Goal: Information Seeking & Learning: Learn about a topic

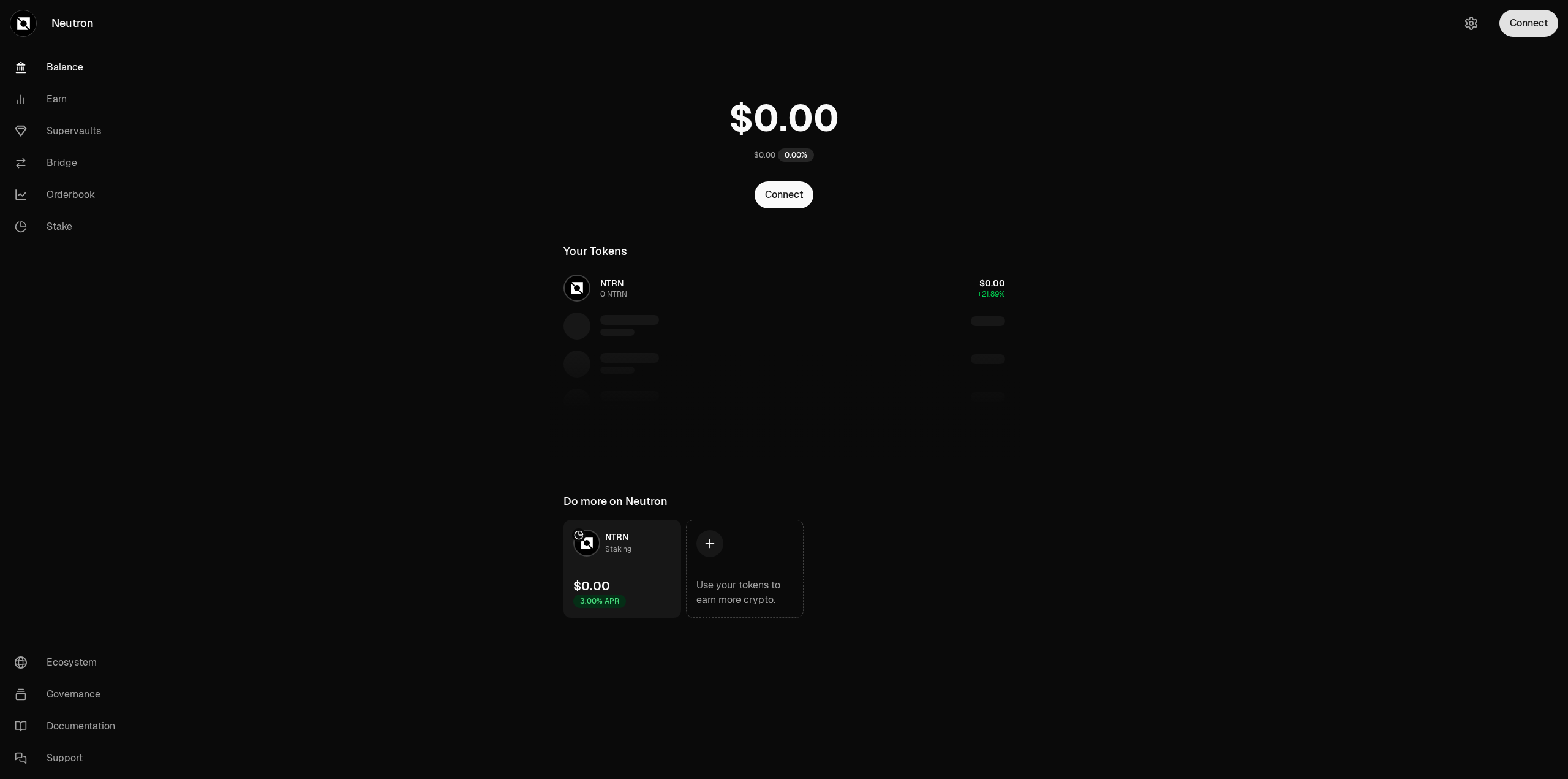
click at [1524, 23] on button "Connect" at bounding box center [1528, 23] width 59 height 27
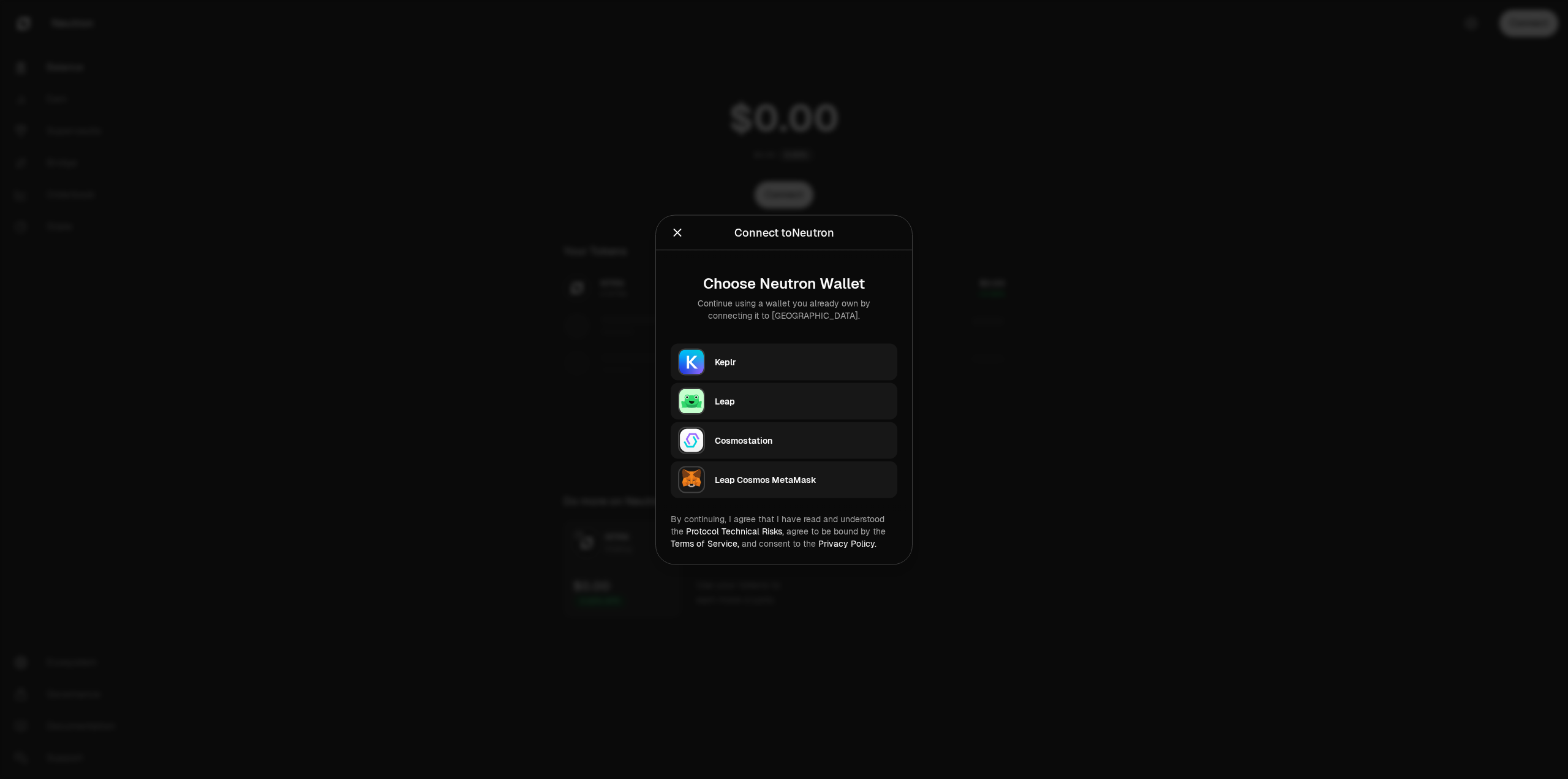
click at [743, 351] on div "Keplr" at bounding box center [806, 361] width 183 height 28
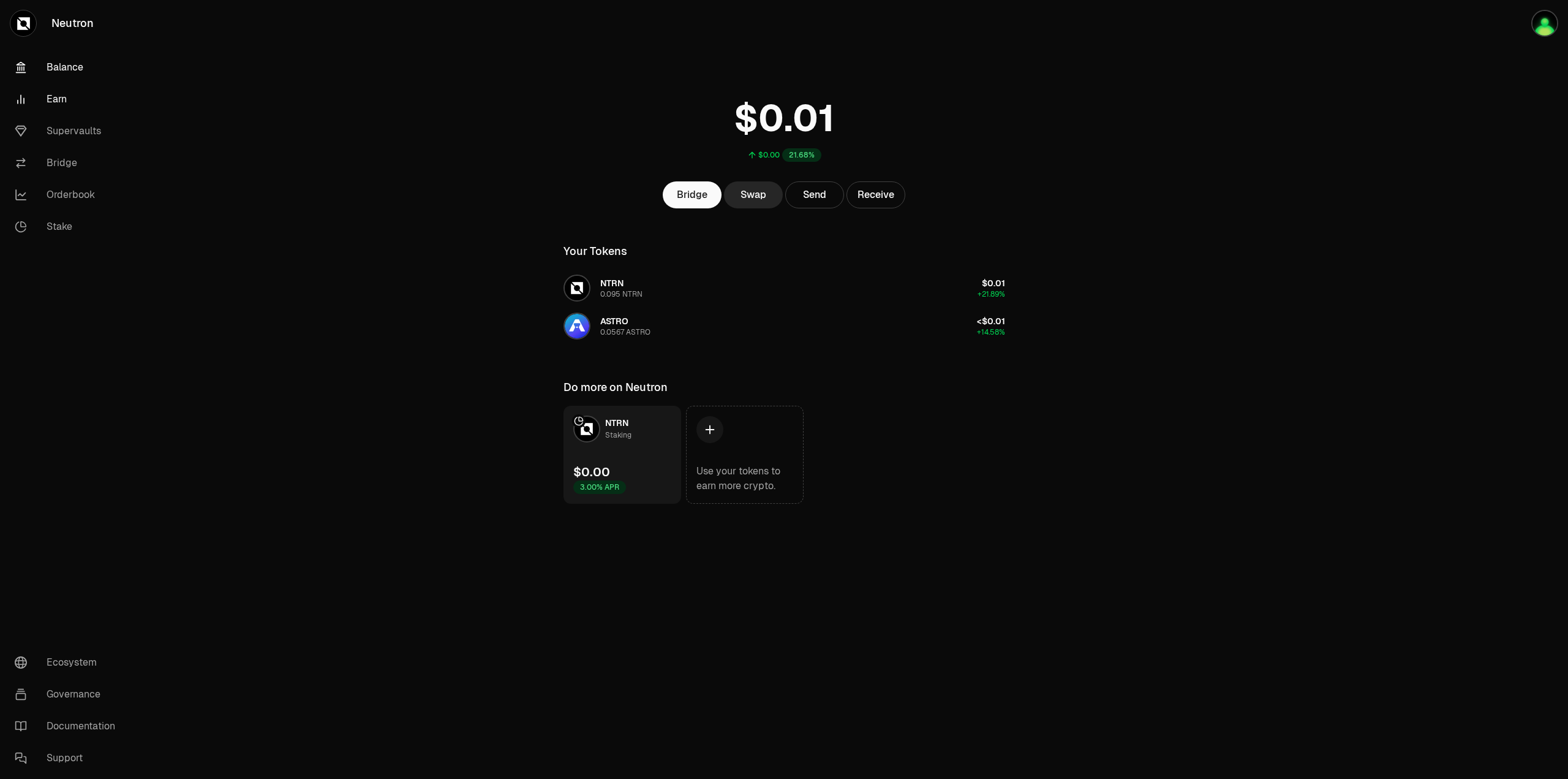
click at [66, 100] on link "Earn" at bounding box center [69, 100] width 128 height 32
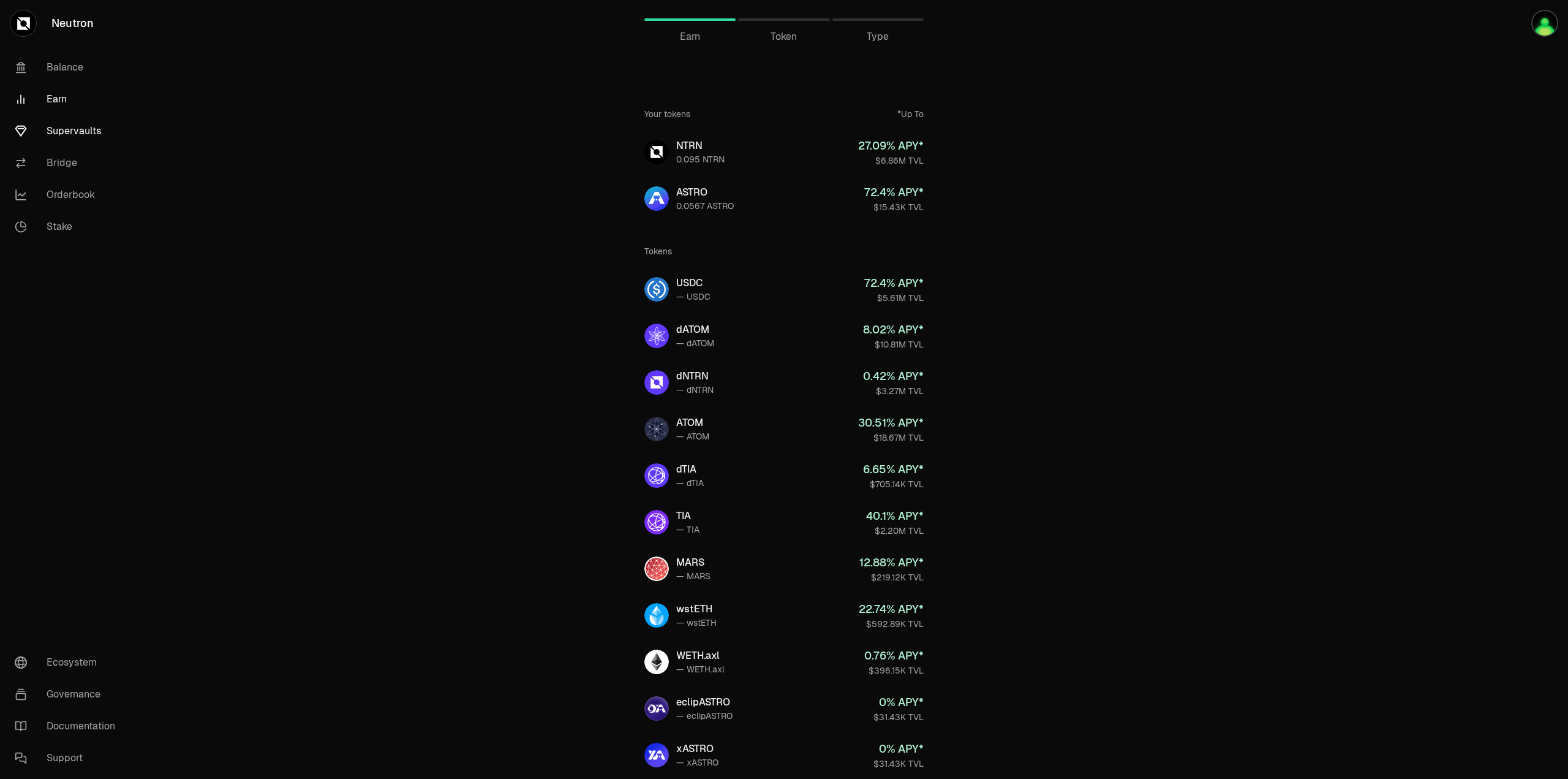
click at [75, 122] on link "Supervaults" at bounding box center [69, 131] width 128 height 32
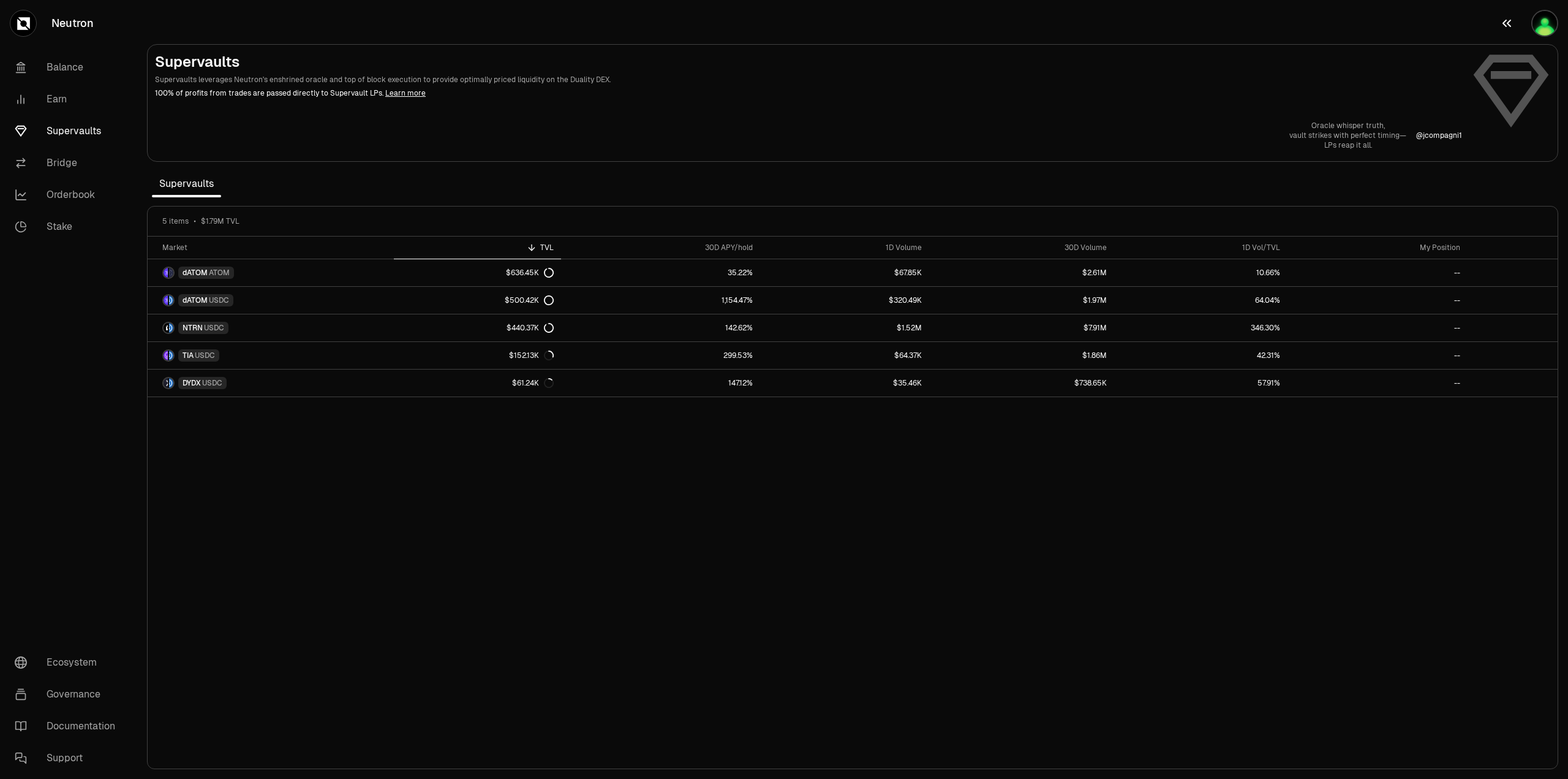
click at [1558, 30] on button "button" at bounding box center [1528, 23] width 78 height 47
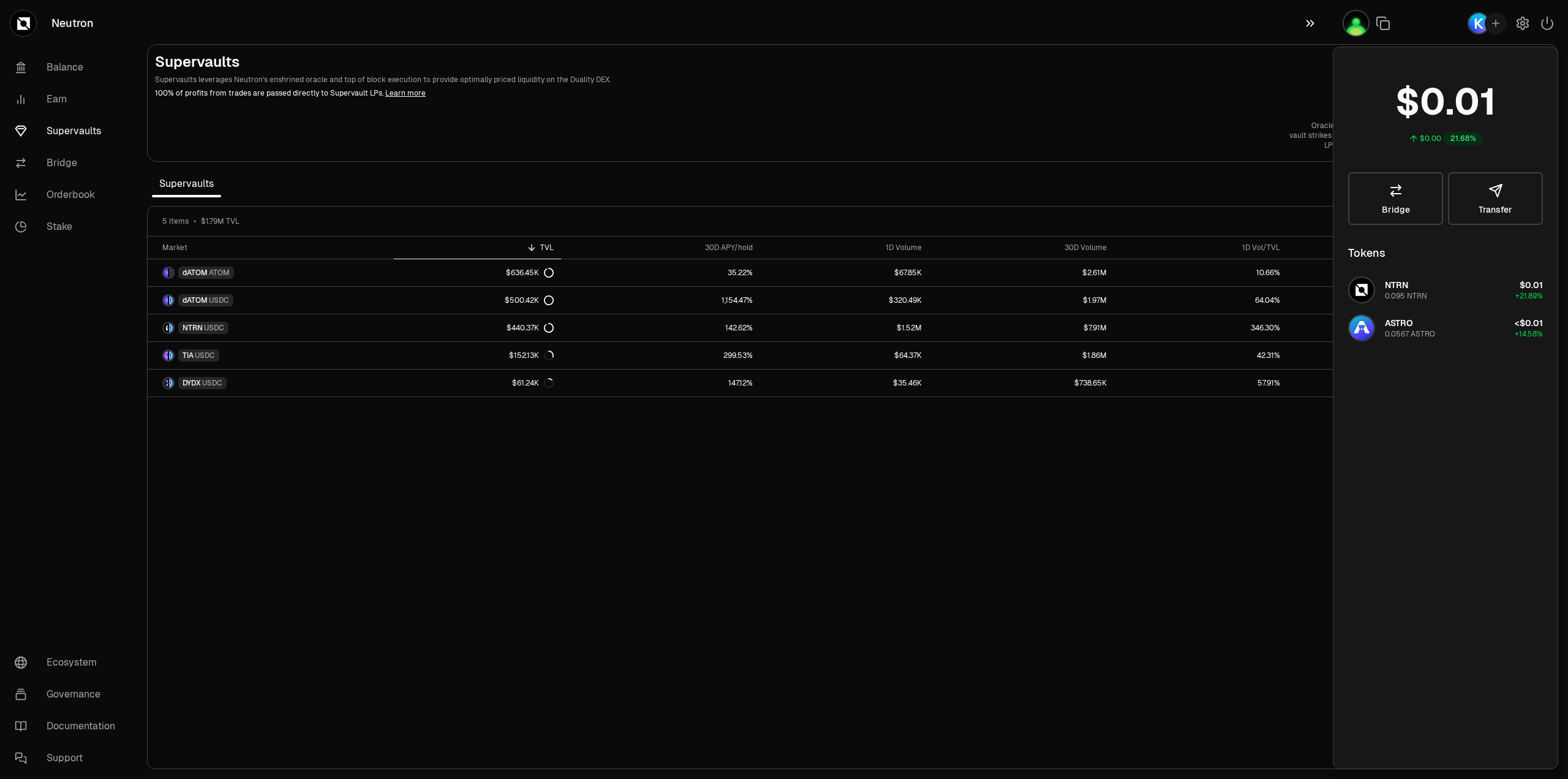
click at [1314, 32] on button "button" at bounding box center [1313, 23] width 39 height 47
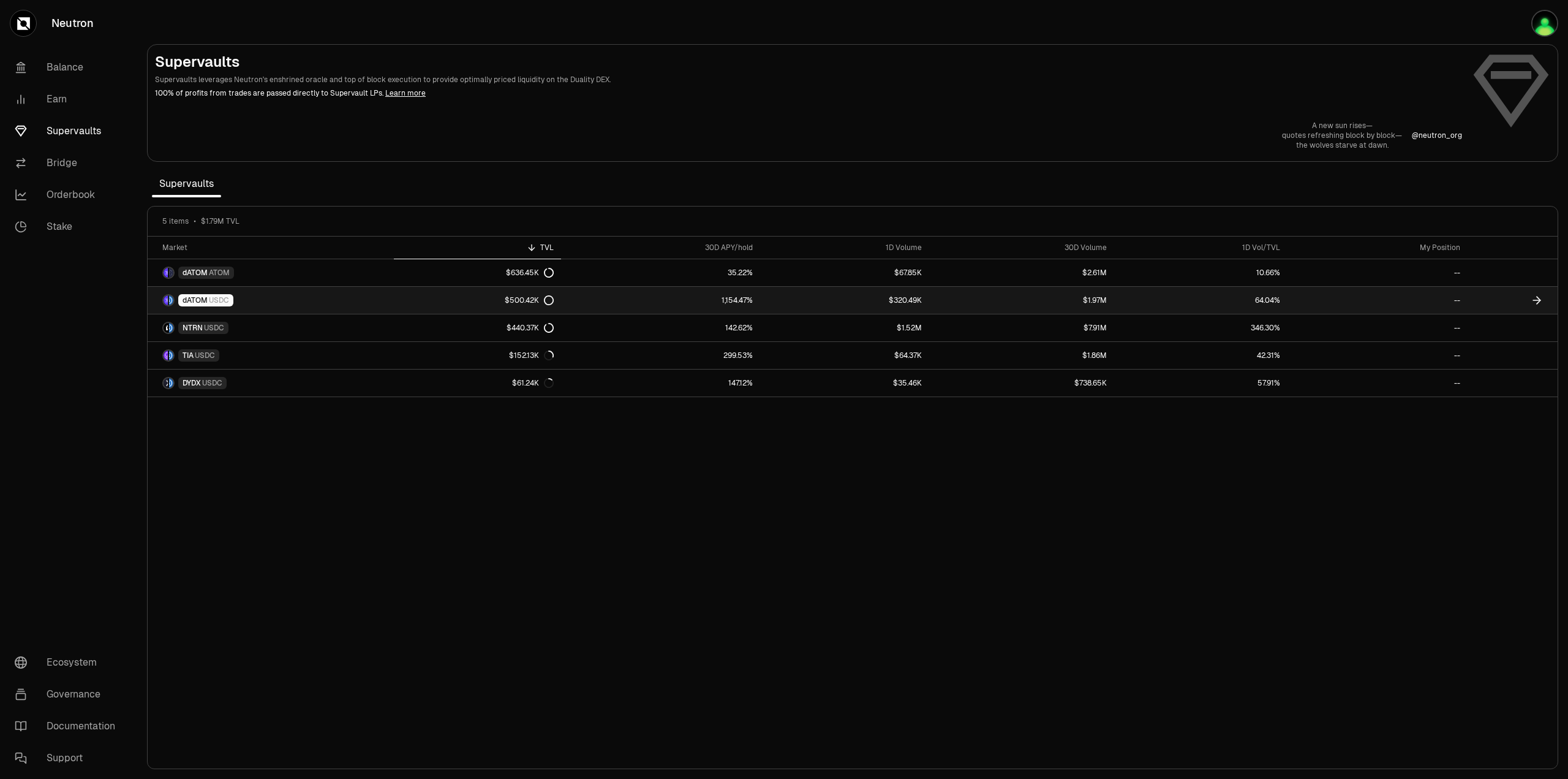
click at [198, 296] on span "dATOM" at bounding box center [195, 300] width 25 height 10
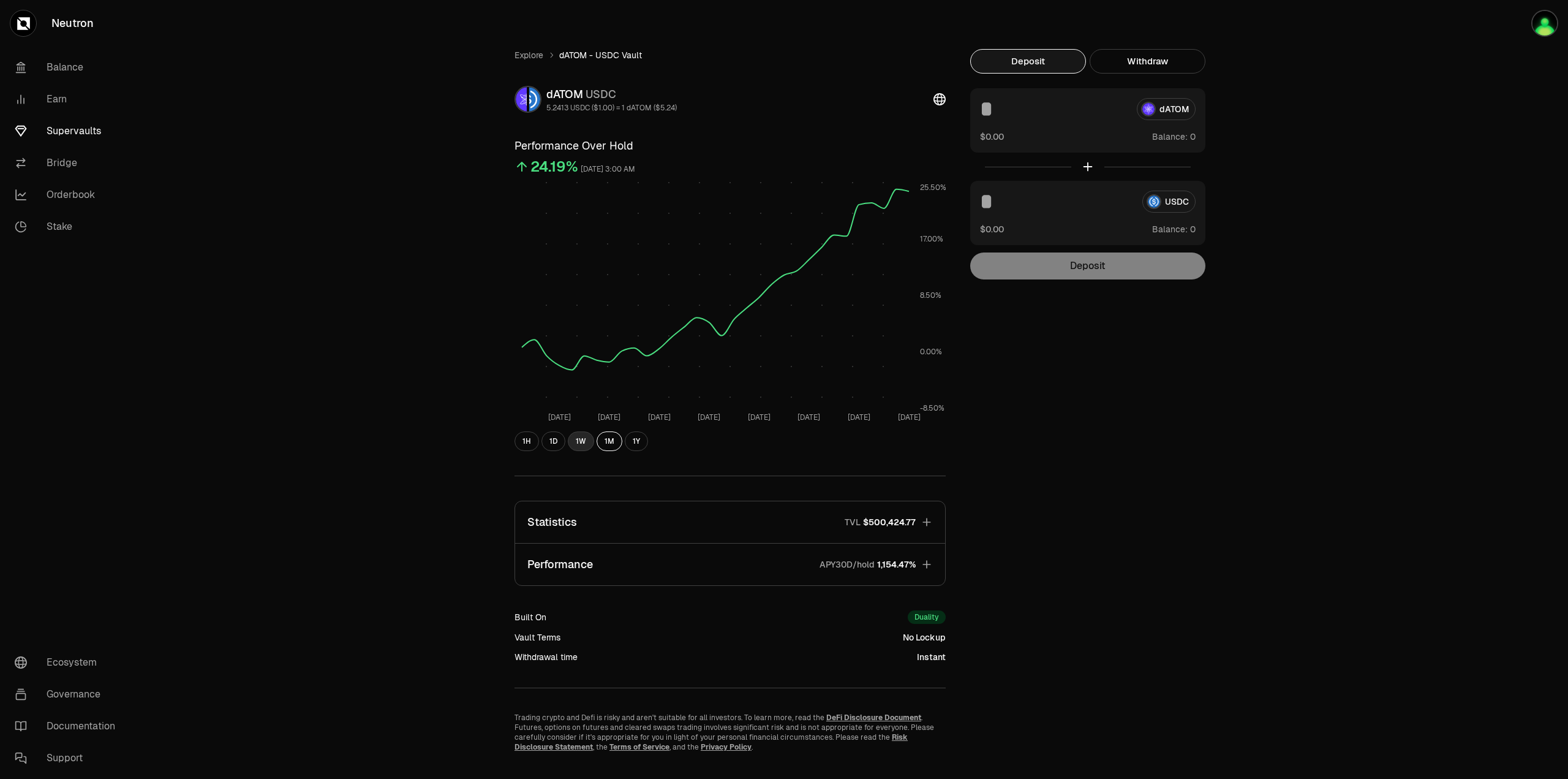
click at [578, 447] on button "1W" at bounding box center [581, 441] width 26 height 20
click at [604, 445] on button "1M" at bounding box center [609, 441] width 26 height 20
click at [578, 442] on button "1W" at bounding box center [581, 441] width 26 height 20
click at [64, 59] on link "Balance" at bounding box center [69, 68] width 128 height 32
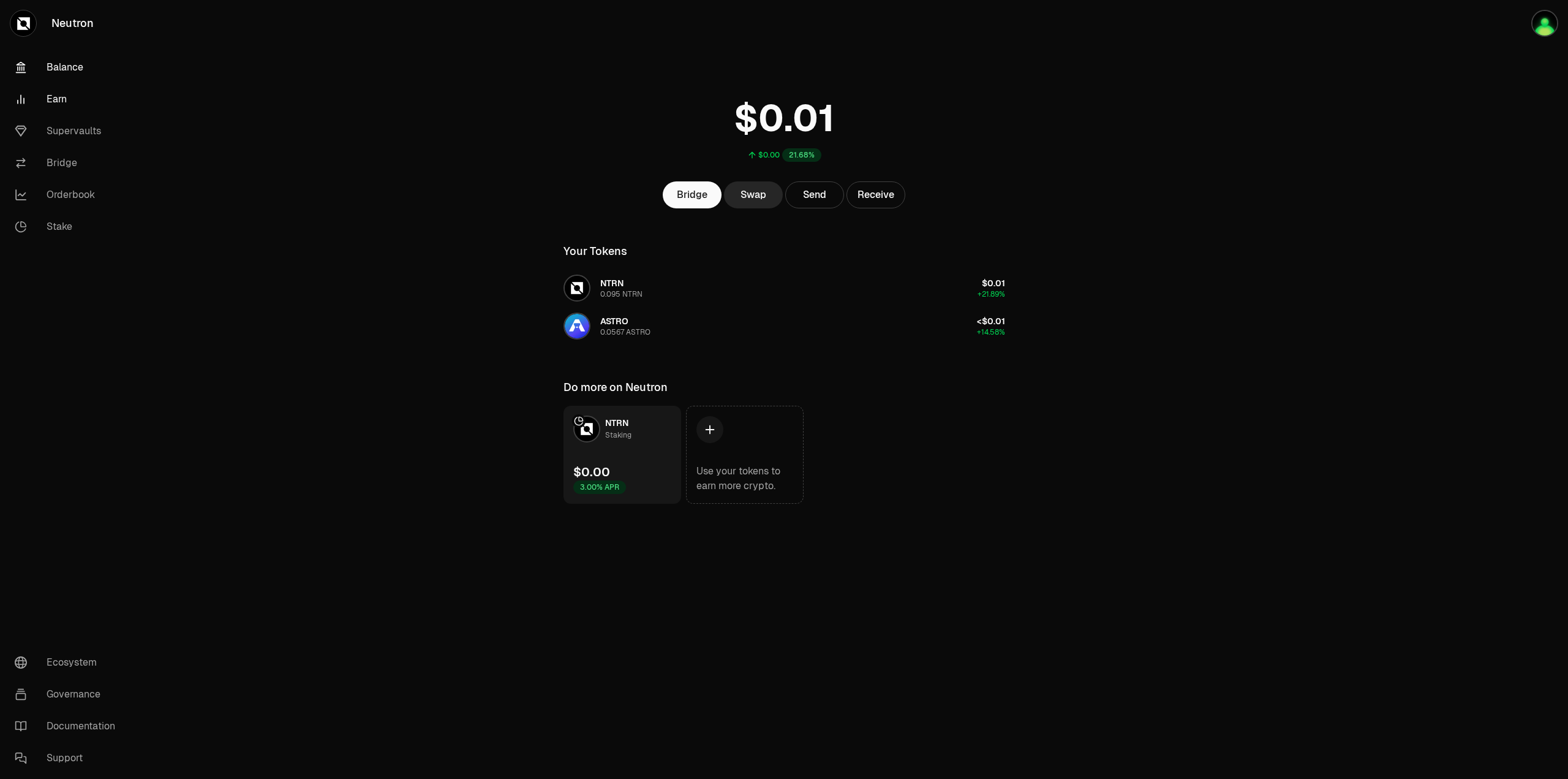
click at [65, 90] on link "Earn" at bounding box center [69, 100] width 128 height 32
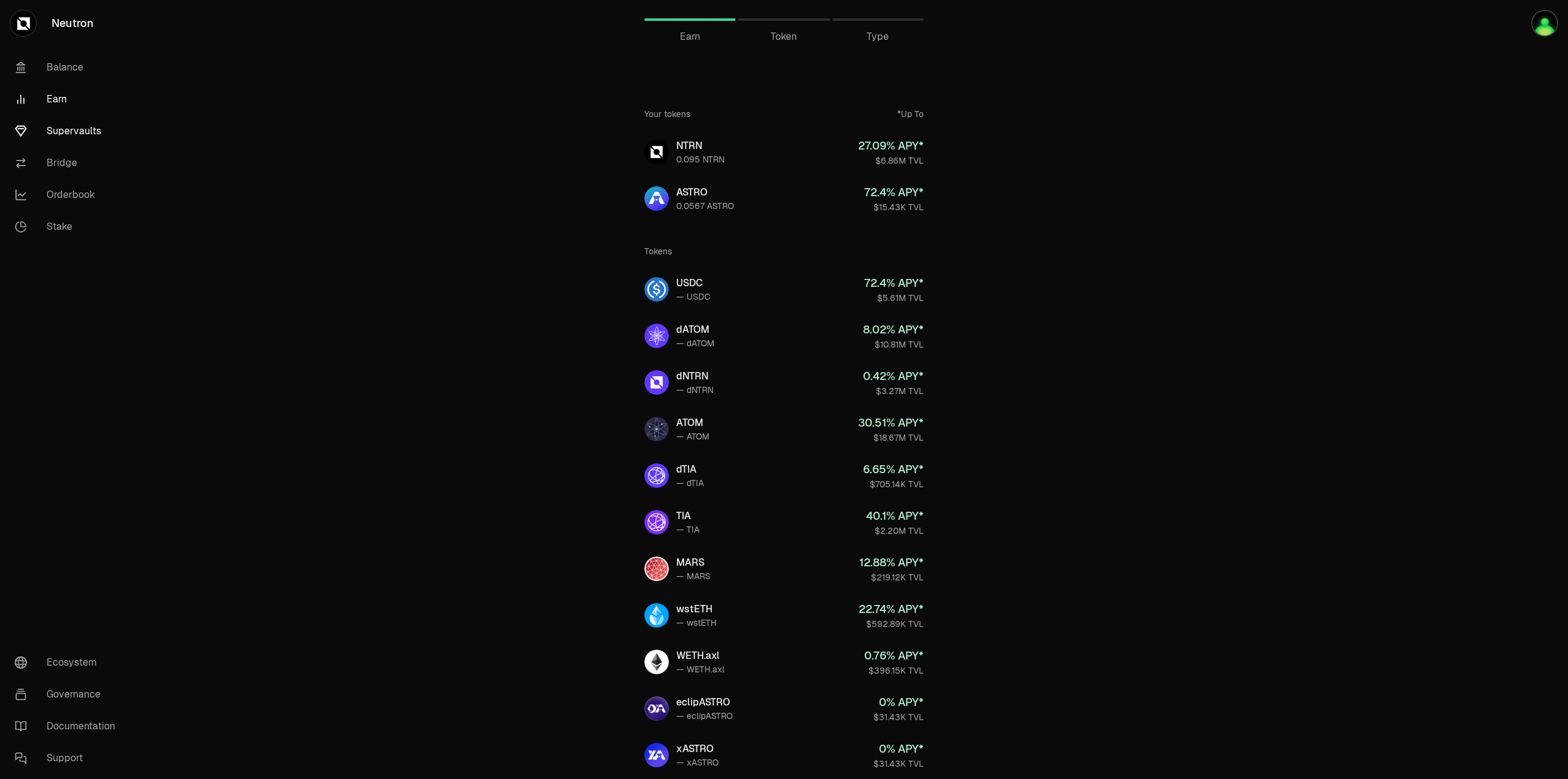
click at [61, 131] on link "Supervaults" at bounding box center [69, 131] width 128 height 32
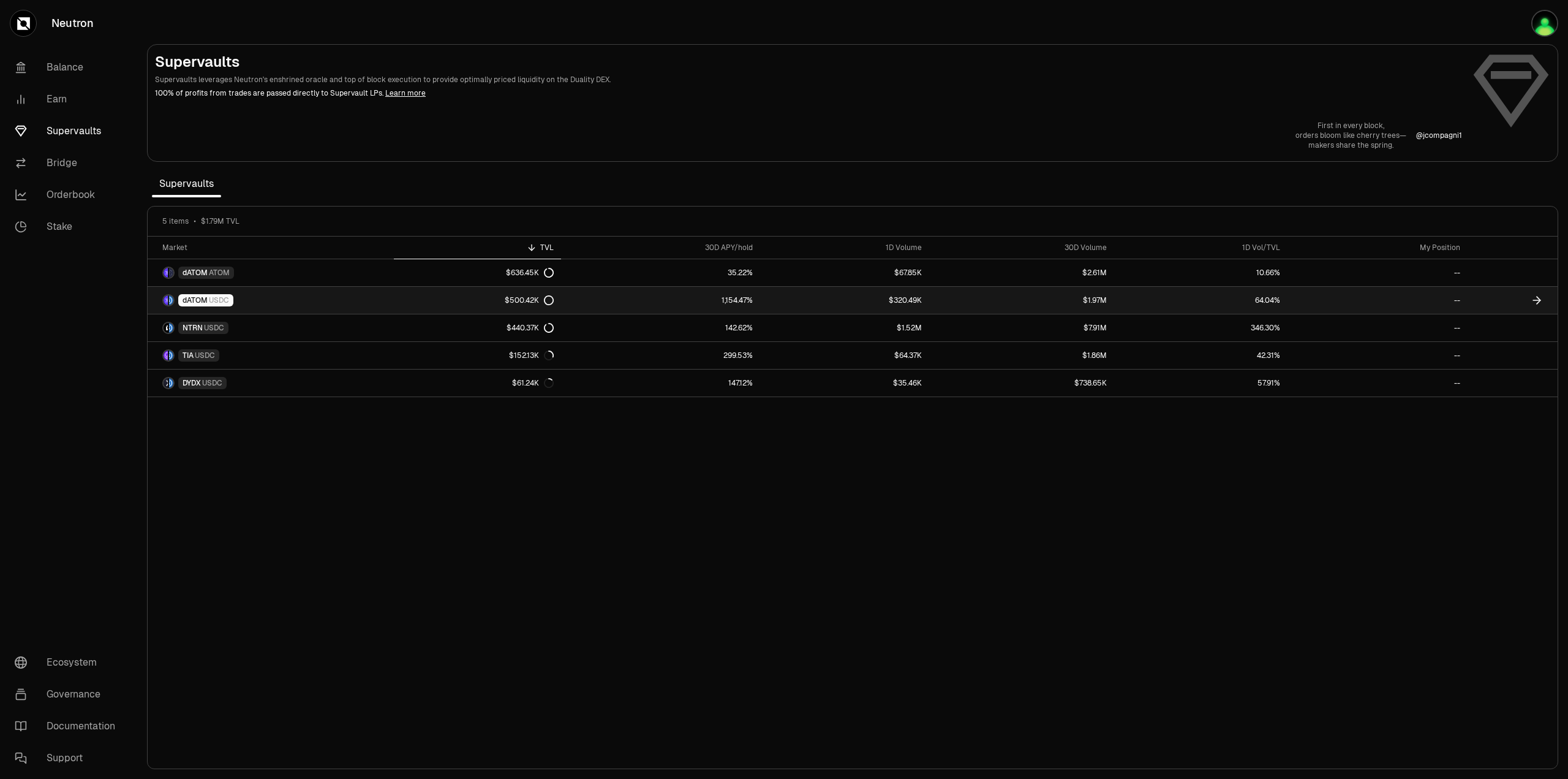
click at [205, 305] on span "dATOM" at bounding box center [195, 300] width 25 height 10
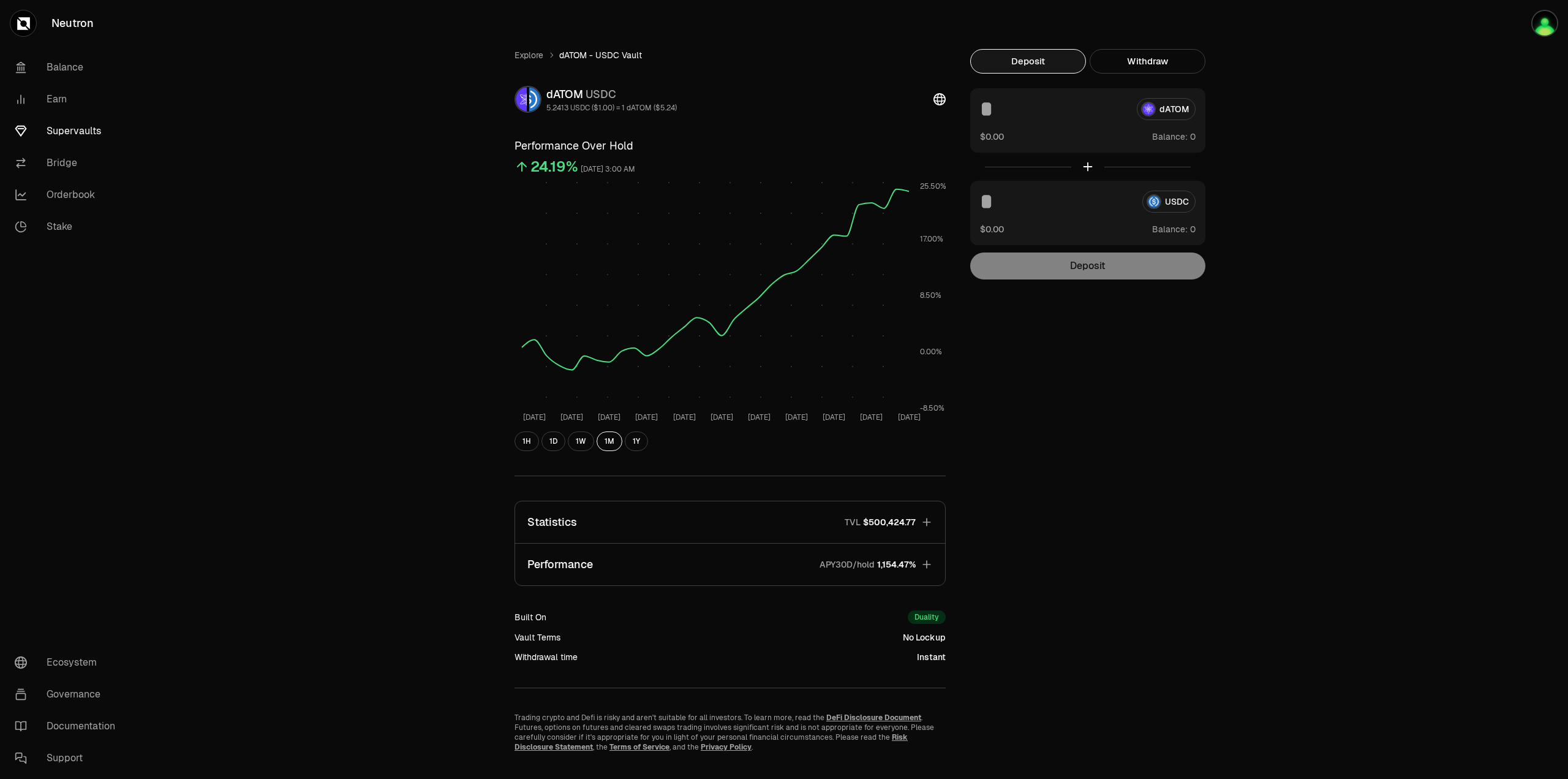
click at [950, 102] on div "Explore dATOM - USDC Vault dATOM USDC 5.2413 USDC ($1.00) = 1 dATOM ($5.24) Per…" at bounding box center [730, 400] width 461 height 703
click at [942, 100] on icon at bounding box center [939, 99] width 12 height 12
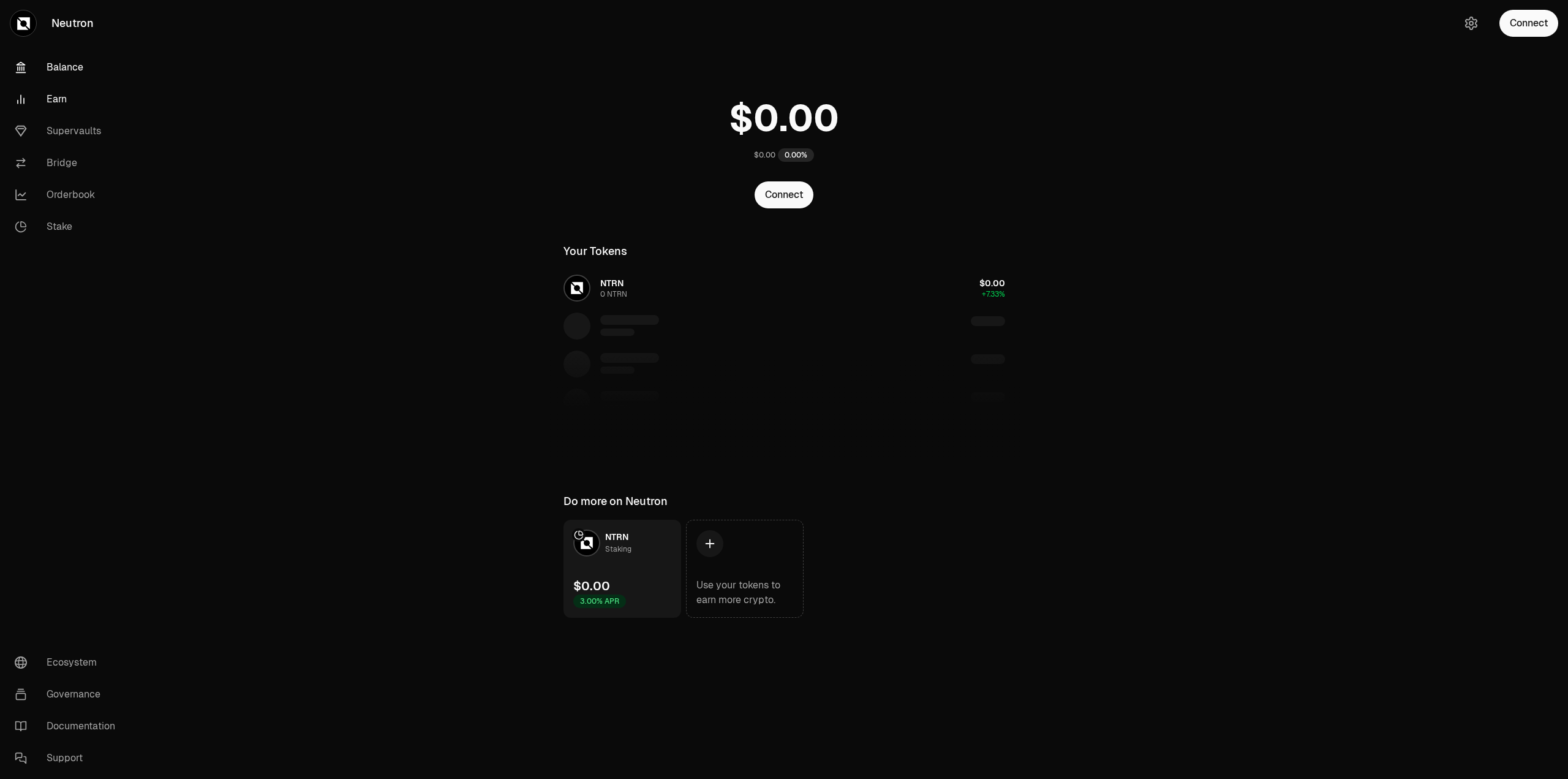
click at [63, 109] on link "Earn" at bounding box center [69, 100] width 128 height 32
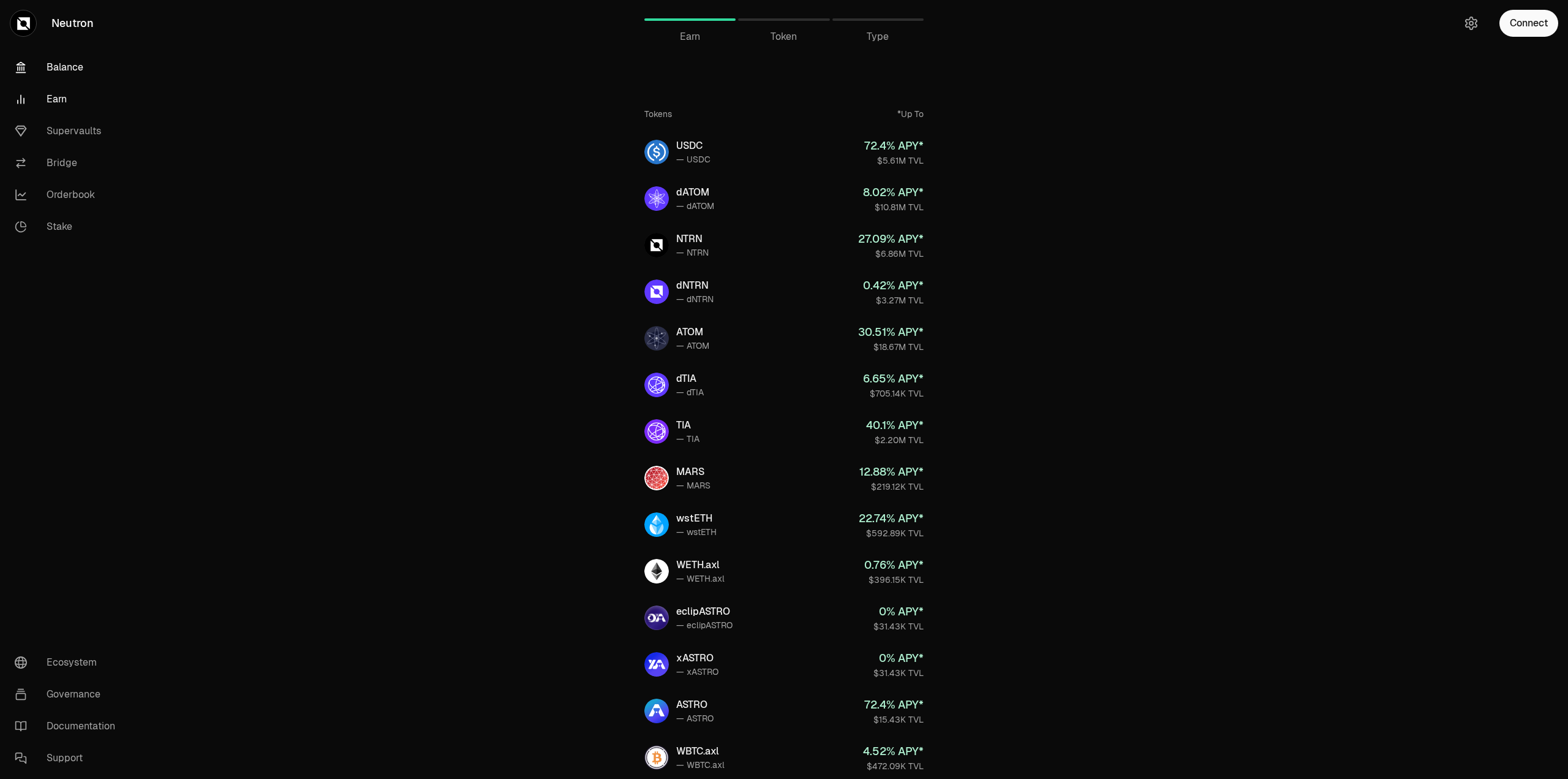
click at [66, 75] on link "Balance" at bounding box center [69, 68] width 128 height 32
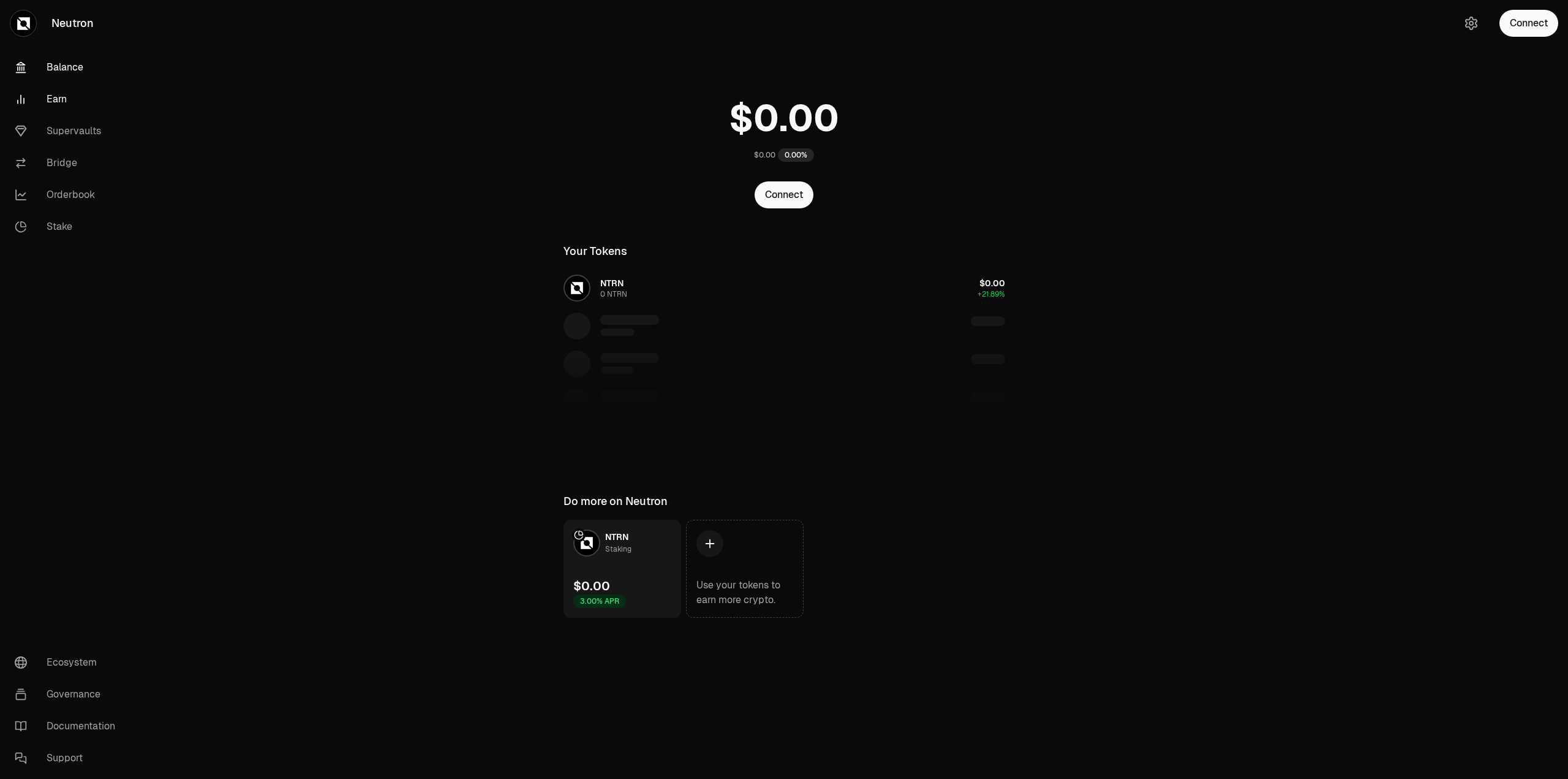
click at [52, 107] on link "Earn" at bounding box center [69, 100] width 128 height 32
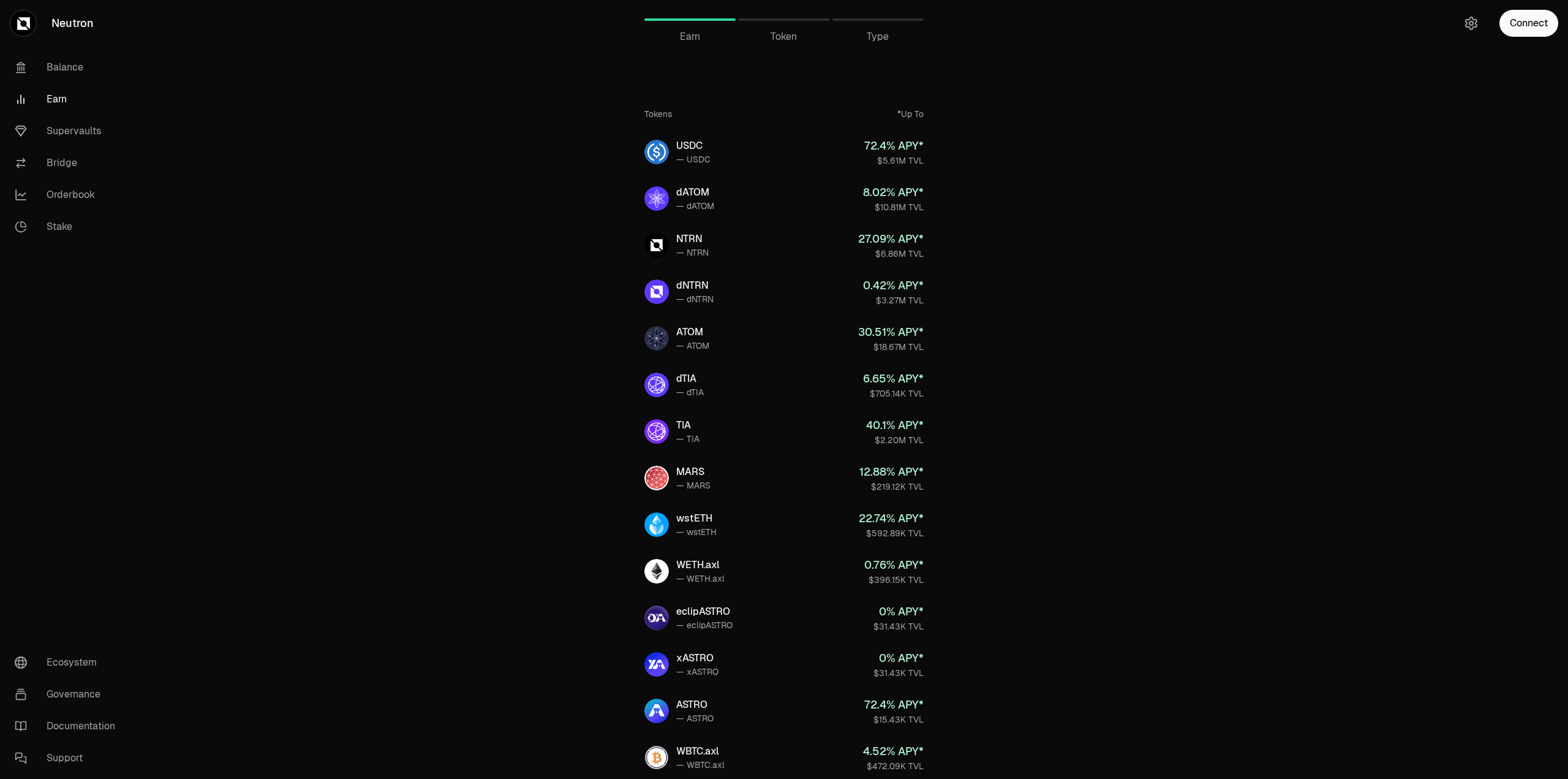
click at [786, 43] on span "Token" at bounding box center [783, 36] width 26 height 15
click at [784, 38] on span "Token" at bounding box center [783, 36] width 26 height 15
click at [775, 23] on div "Token" at bounding box center [783, 20] width 91 height 29
click at [782, 19] on div at bounding box center [783, 20] width 91 height 3
click at [846, 19] on div at bounding box center [877, 20] width 91 height 3
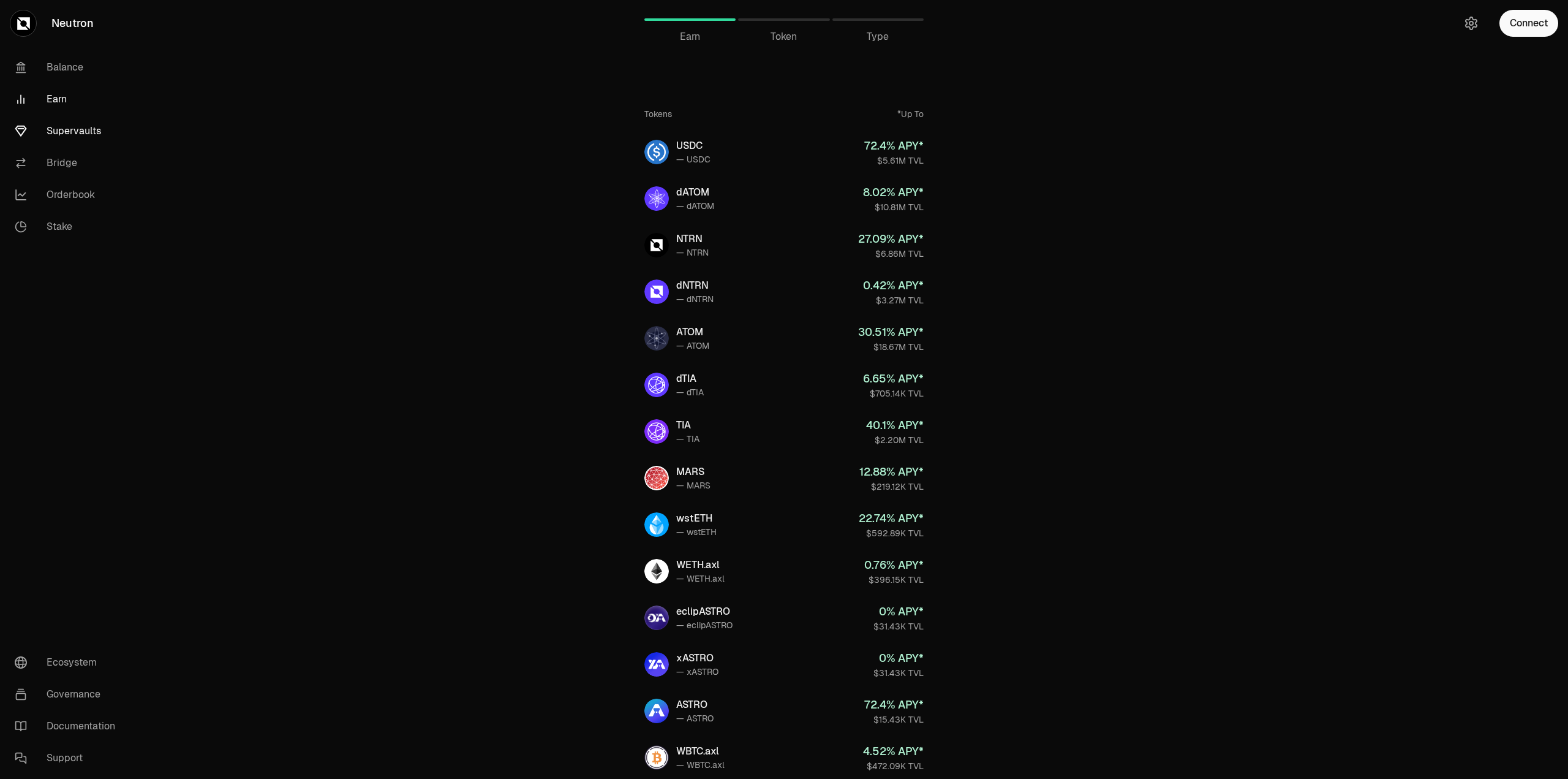
click at [82, 133] on link "Supervaults" at bounding box center [69, 131] width 128 height 32
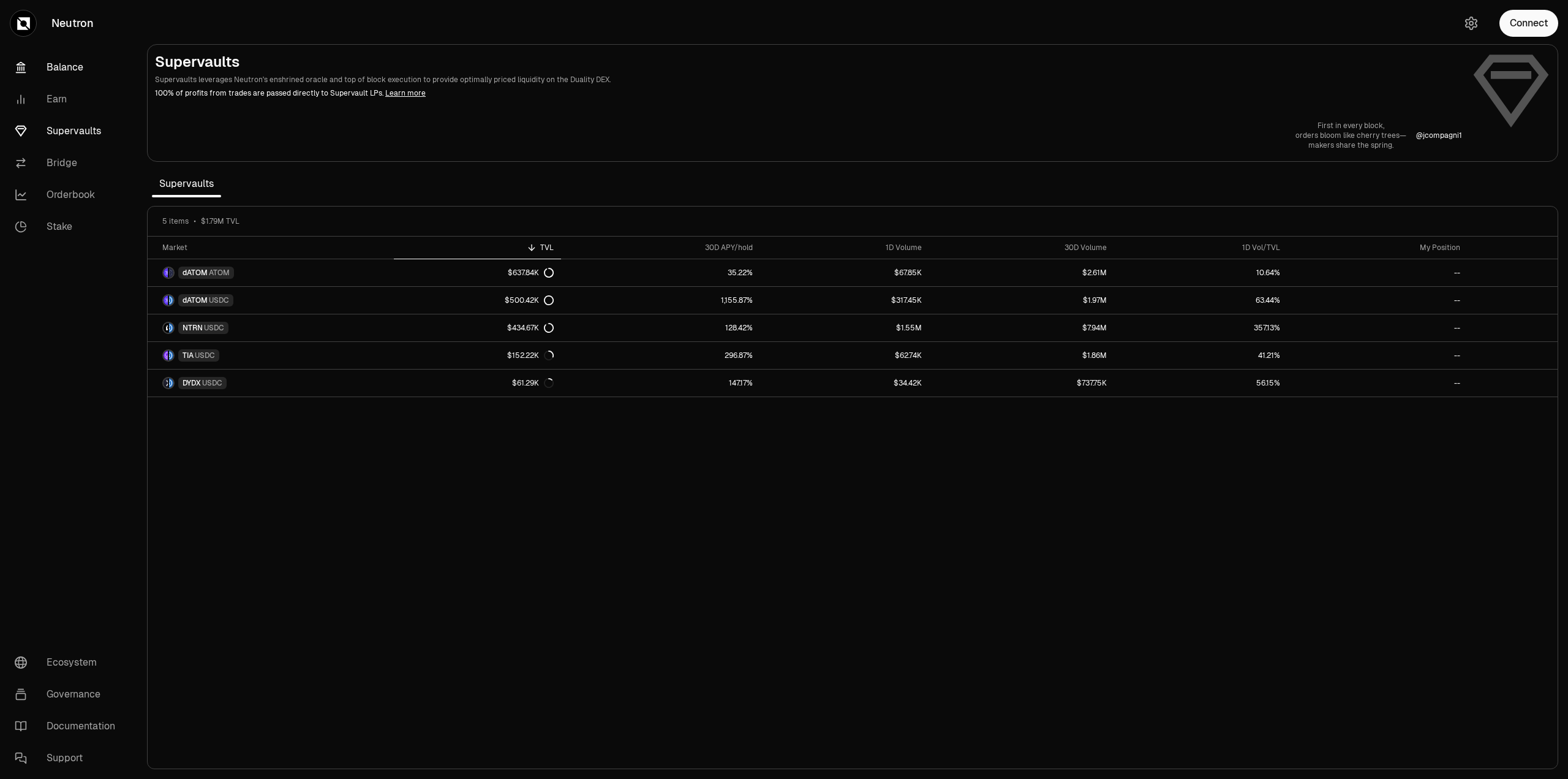
click at [69, 63] on link "Balance" at bounding box center [69, 68] width 128 height 32
